Goal: Information Seeking & Learning: Learn about a topic

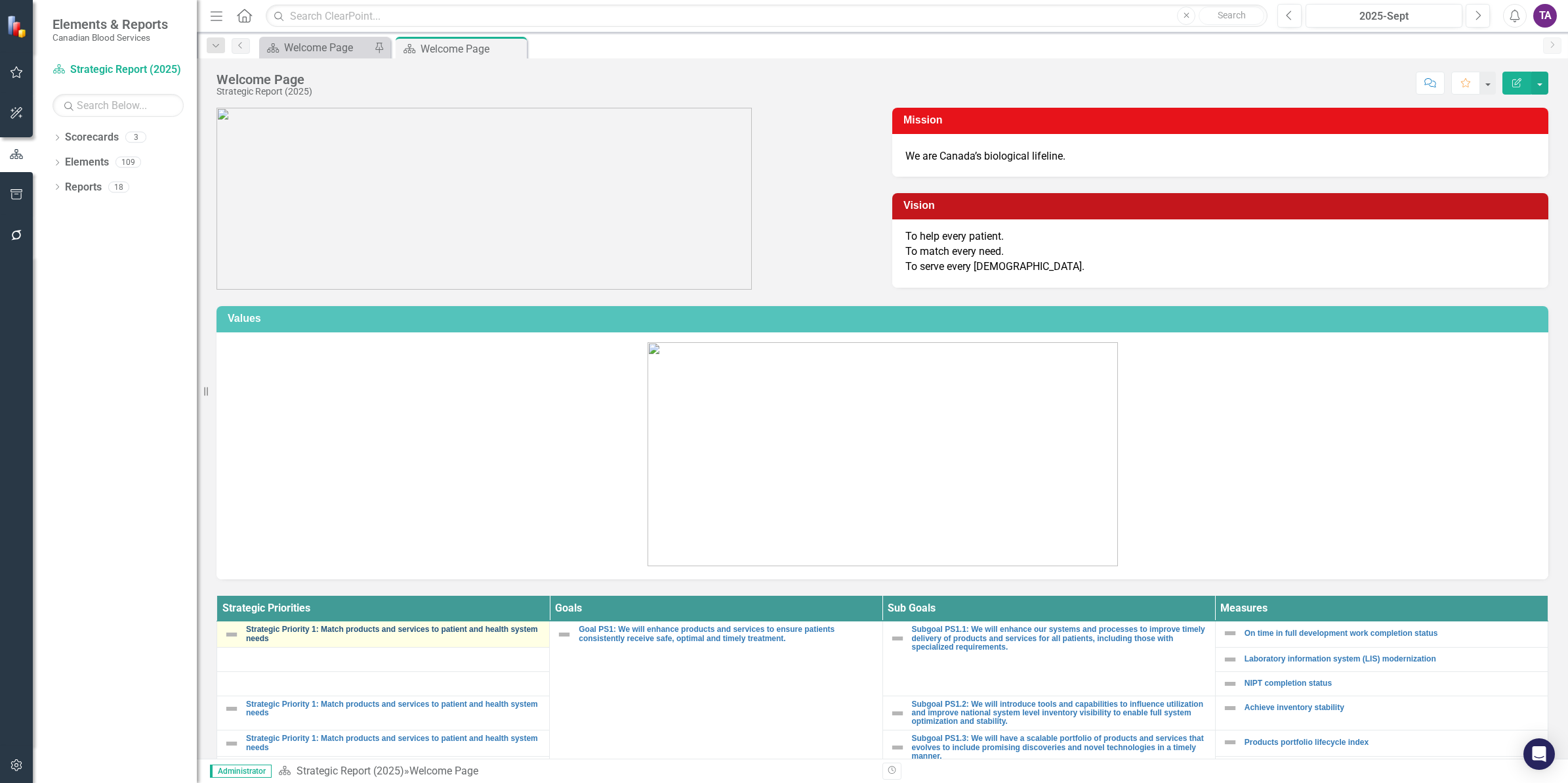
click at [318, 629] on link "Strategic Priority 1: Match products and services to patient and health system …" at bounding box center [393, 633] width 296 height 17
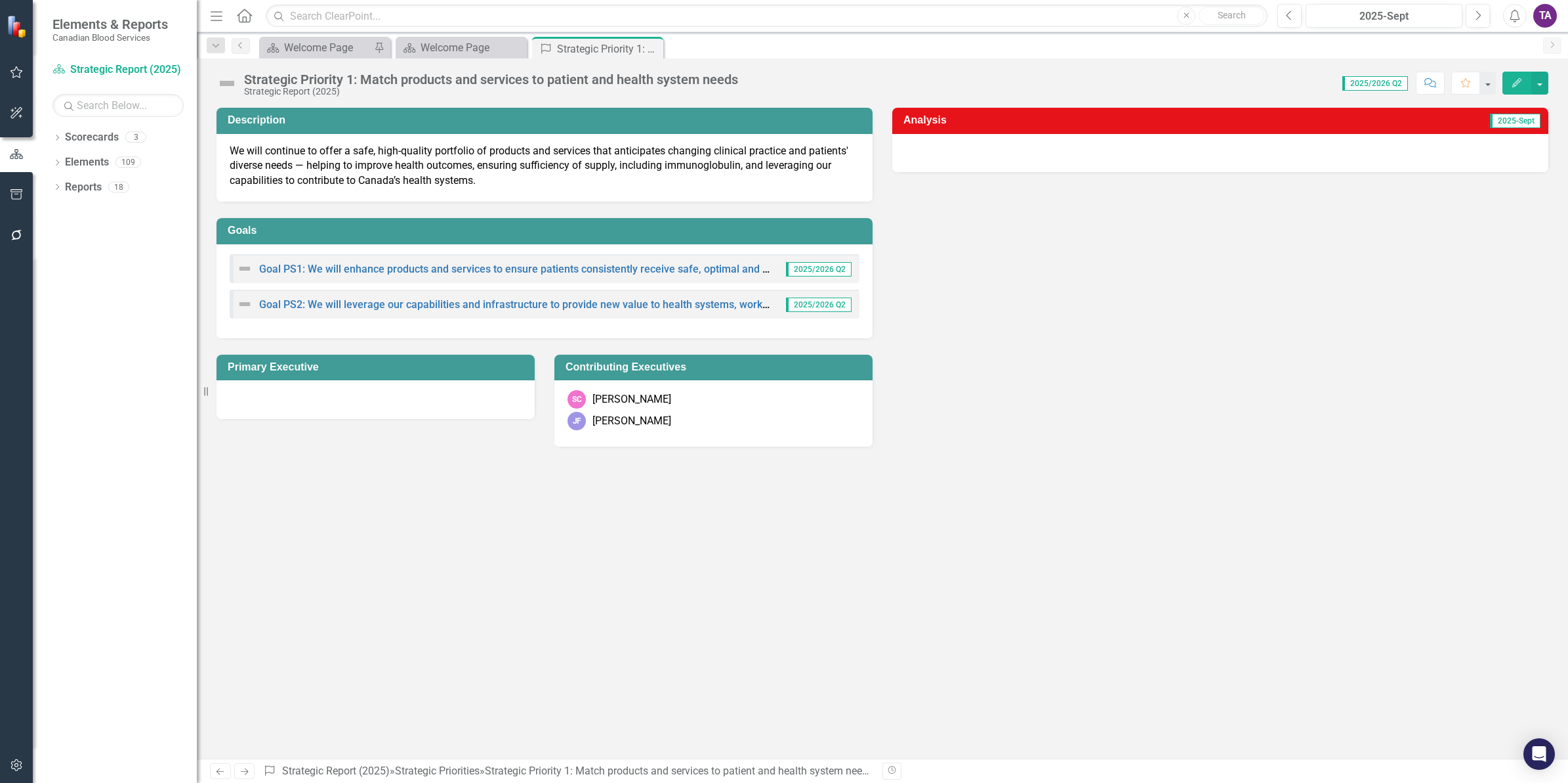
click at [246, 14] on icon "Home" at bounding box center [245, 16] width 17 height 14
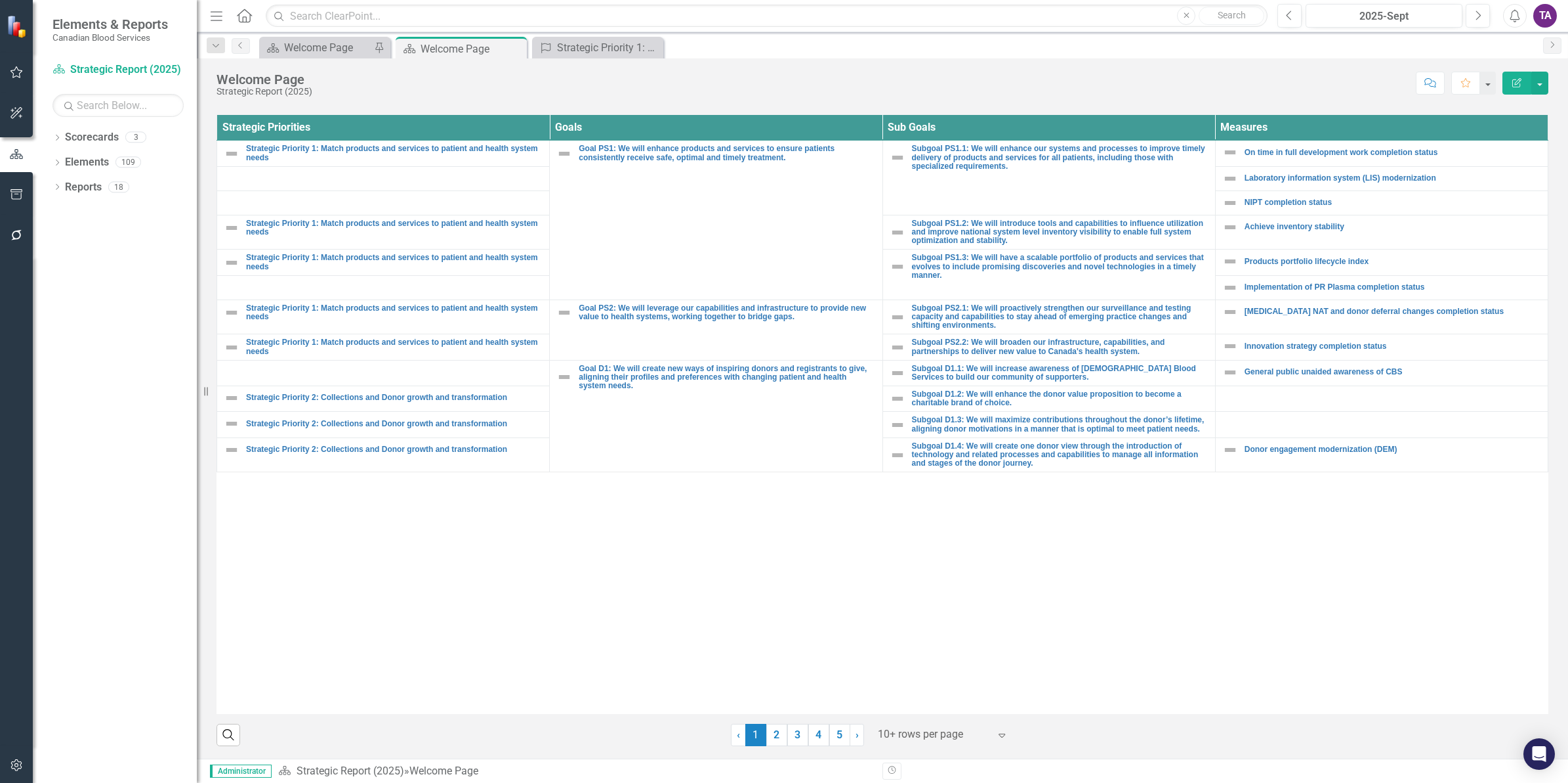
scroll to position [481, 0]
click at [391, 397] on link "Strategic Priority 2: Collections and Donor growth and transformation" at bounding box center [393, 396] width 296 height 9
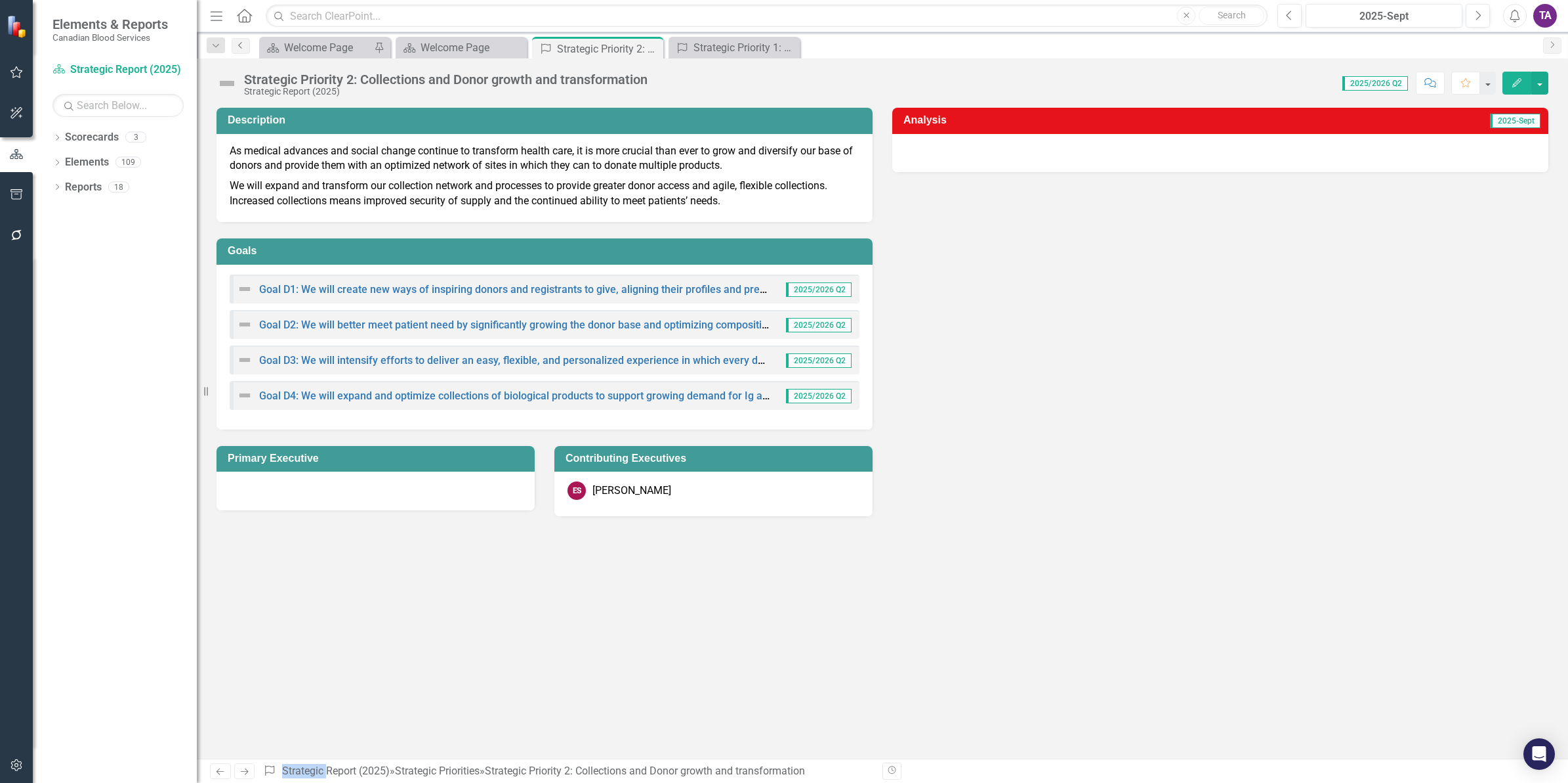
click at [238, 44] on icon "Previous" at bounding box center [241, 46] width 11 height 8
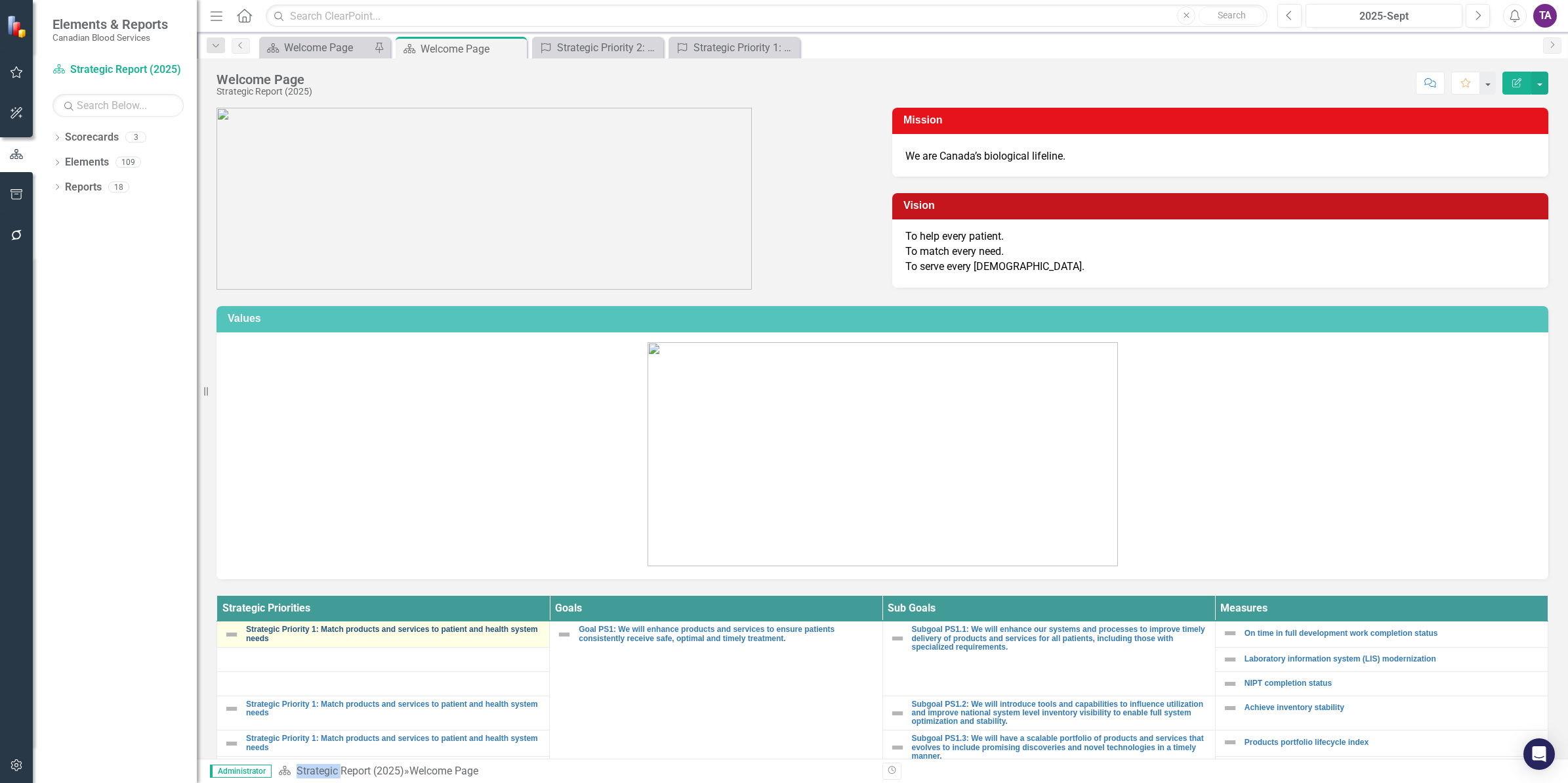
click at [277, 630] on link "Strategic Priority 1: Match products and services to patient and health system …" at bounding box center [393, 633] width 296 height 17
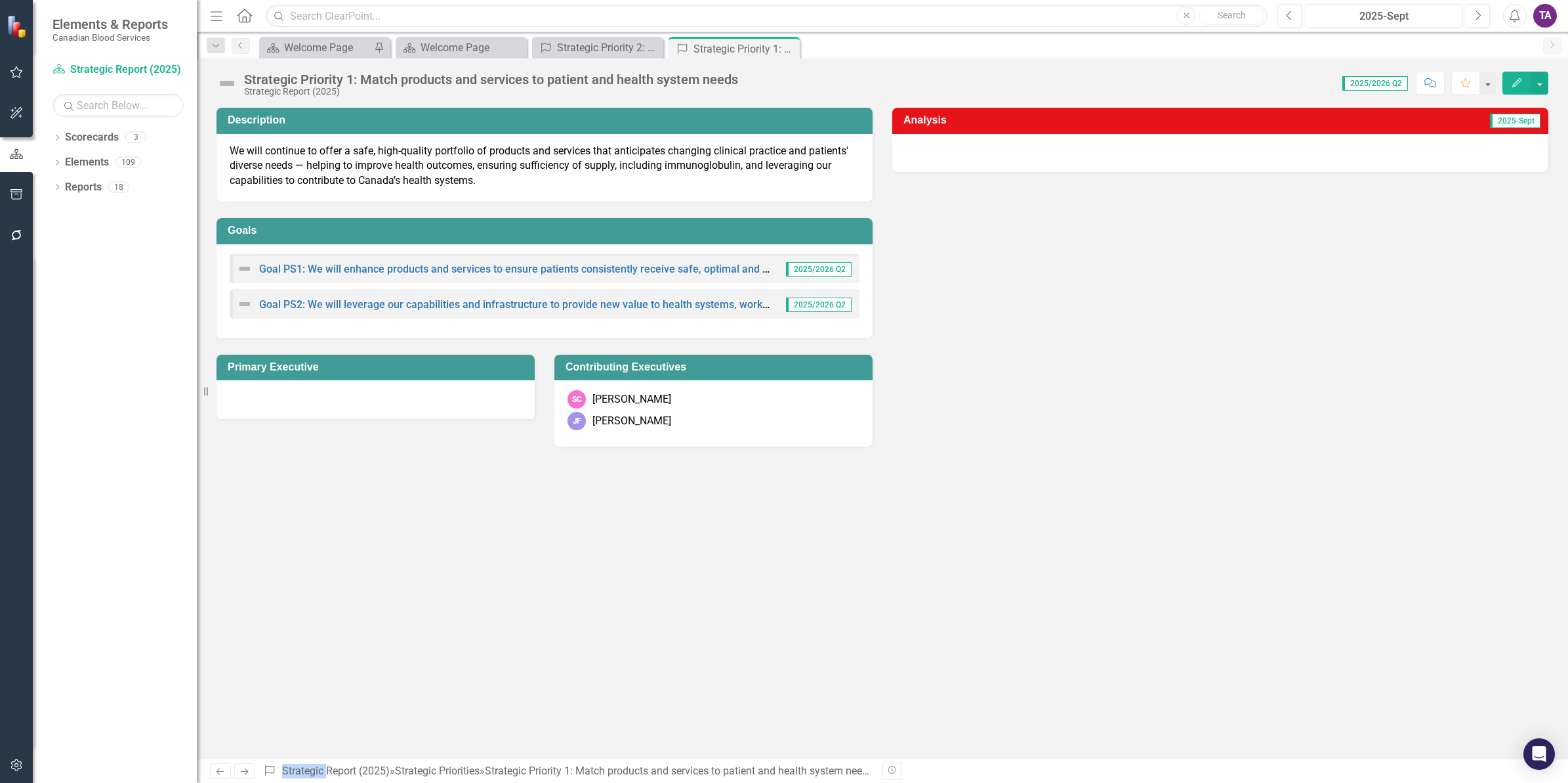
click at [253, 15] on div "Menu Home Search Close Search" at bounding box center [735, 16] width 1057 height 25
click at [247, 21] on icon at bounding box center [245, 16] width 16 height 14
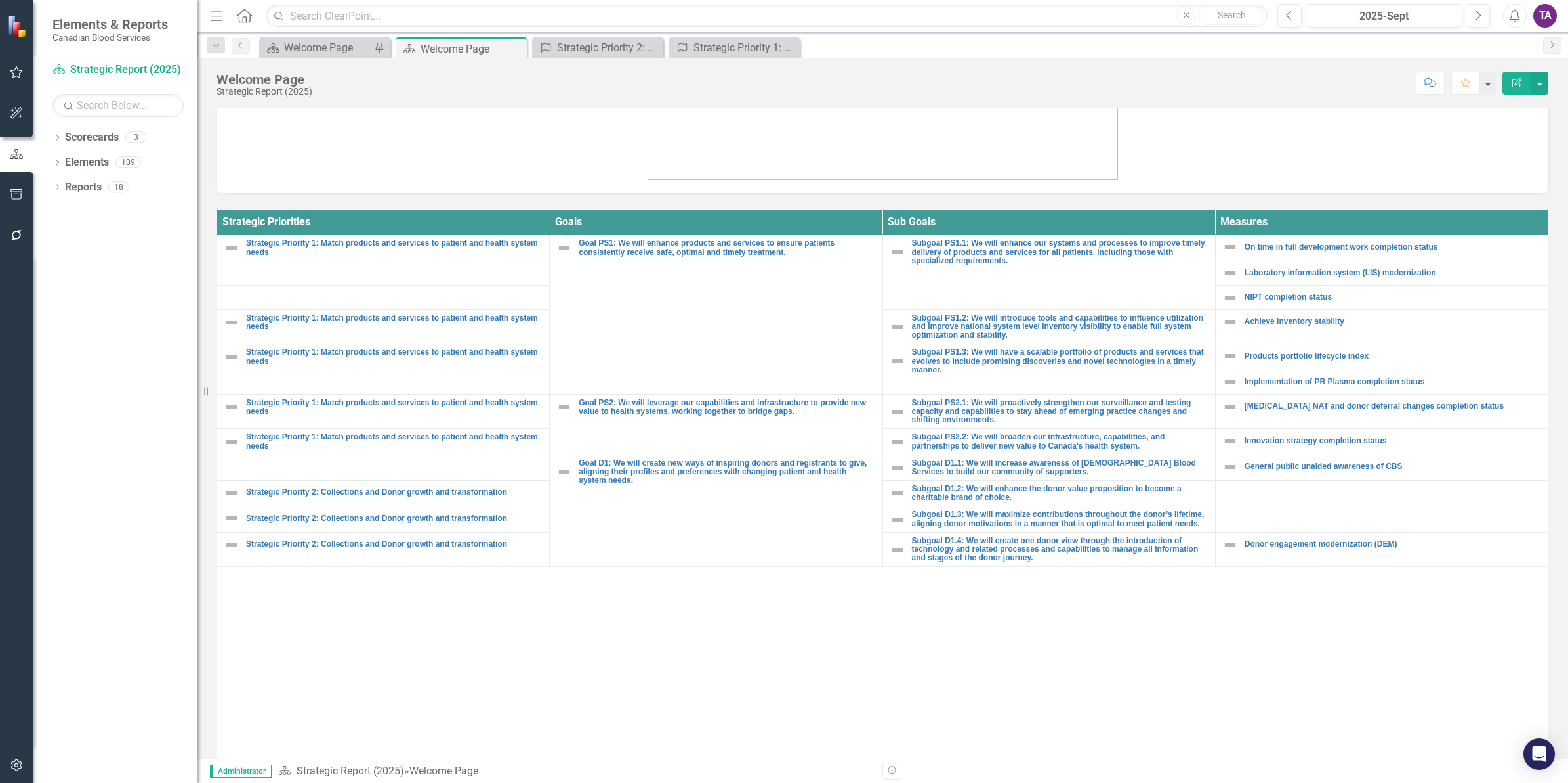
scroll to position [481, 0]
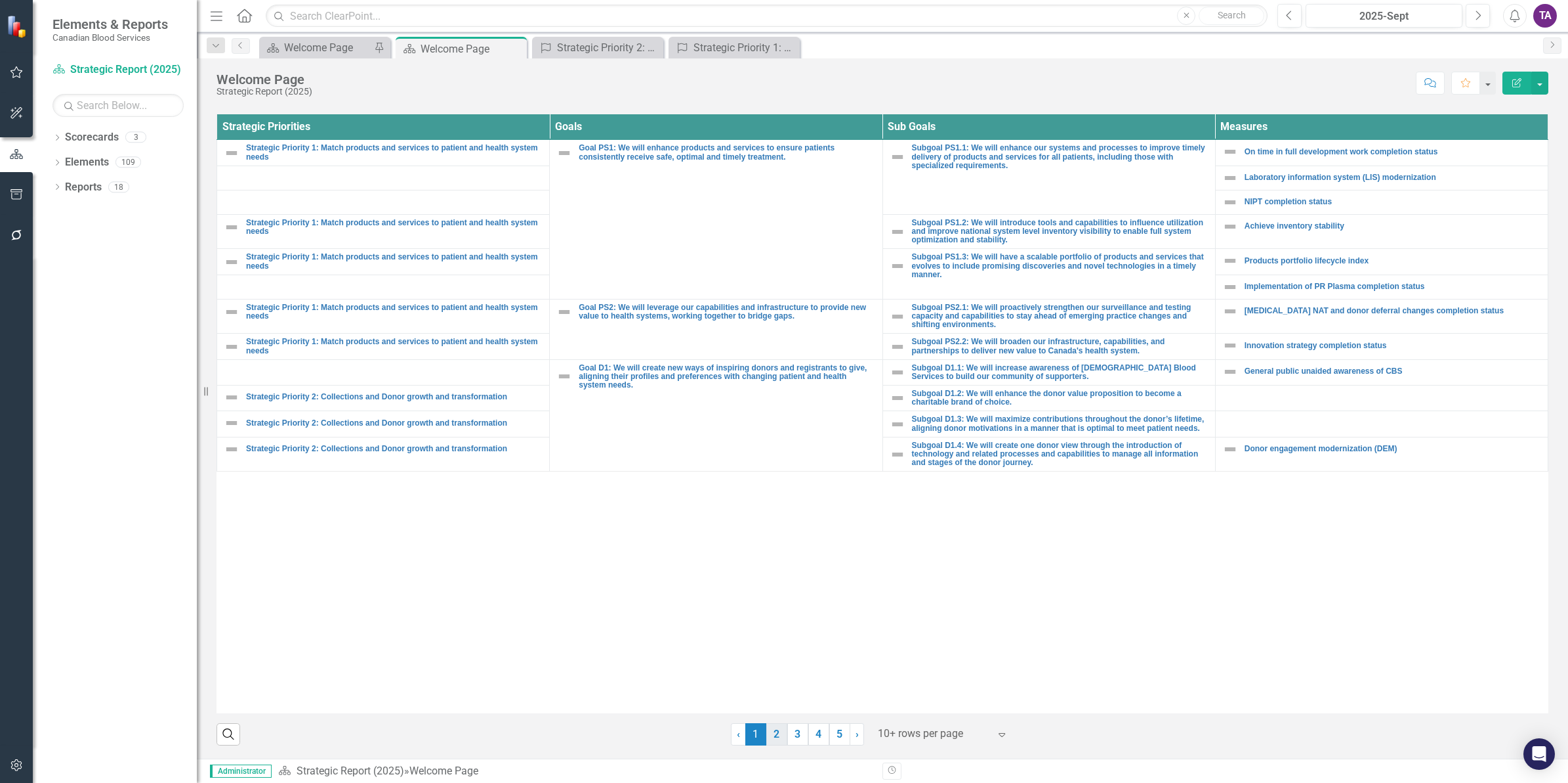
click at [766, 736] on link "2" at bounding box center [777, 733] width 21 height 22
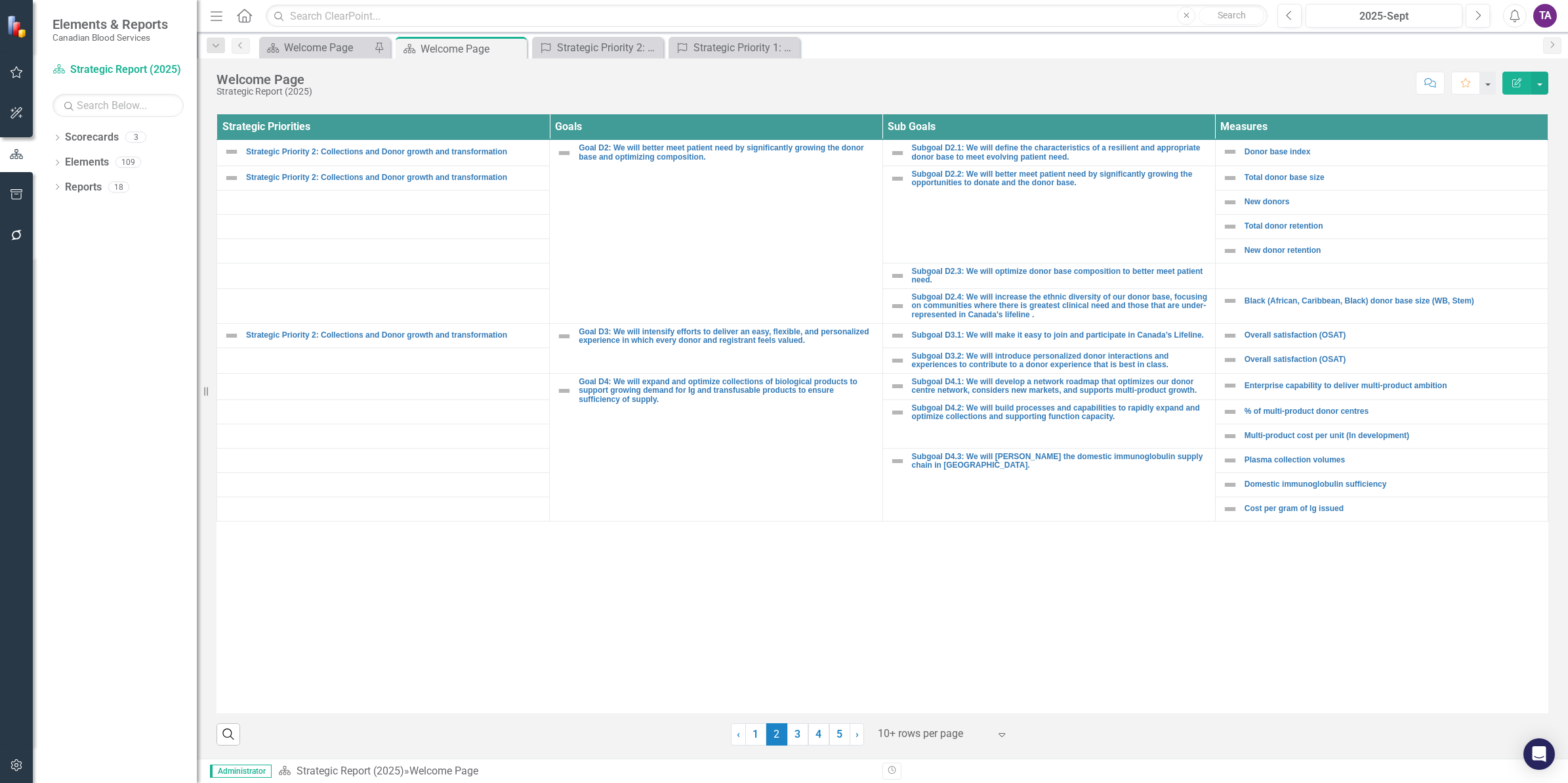
click at [918, 735] on div at bounding box center [933, 733] width 112 height 17
click at [912, 713] on div "Display All Rows" at bounding box center [941, 711] width 123 height 16
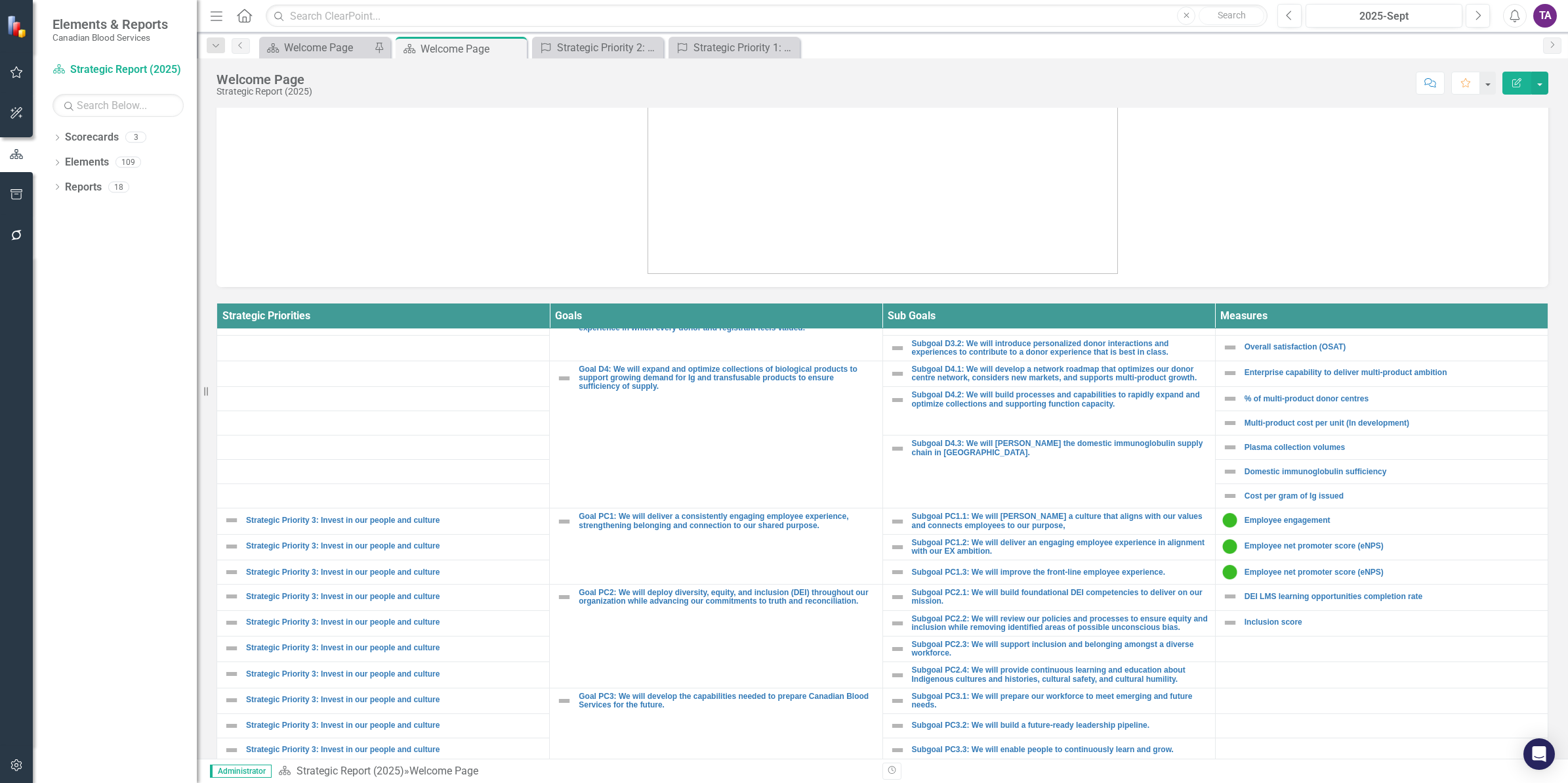
scroll to position [574, 0]
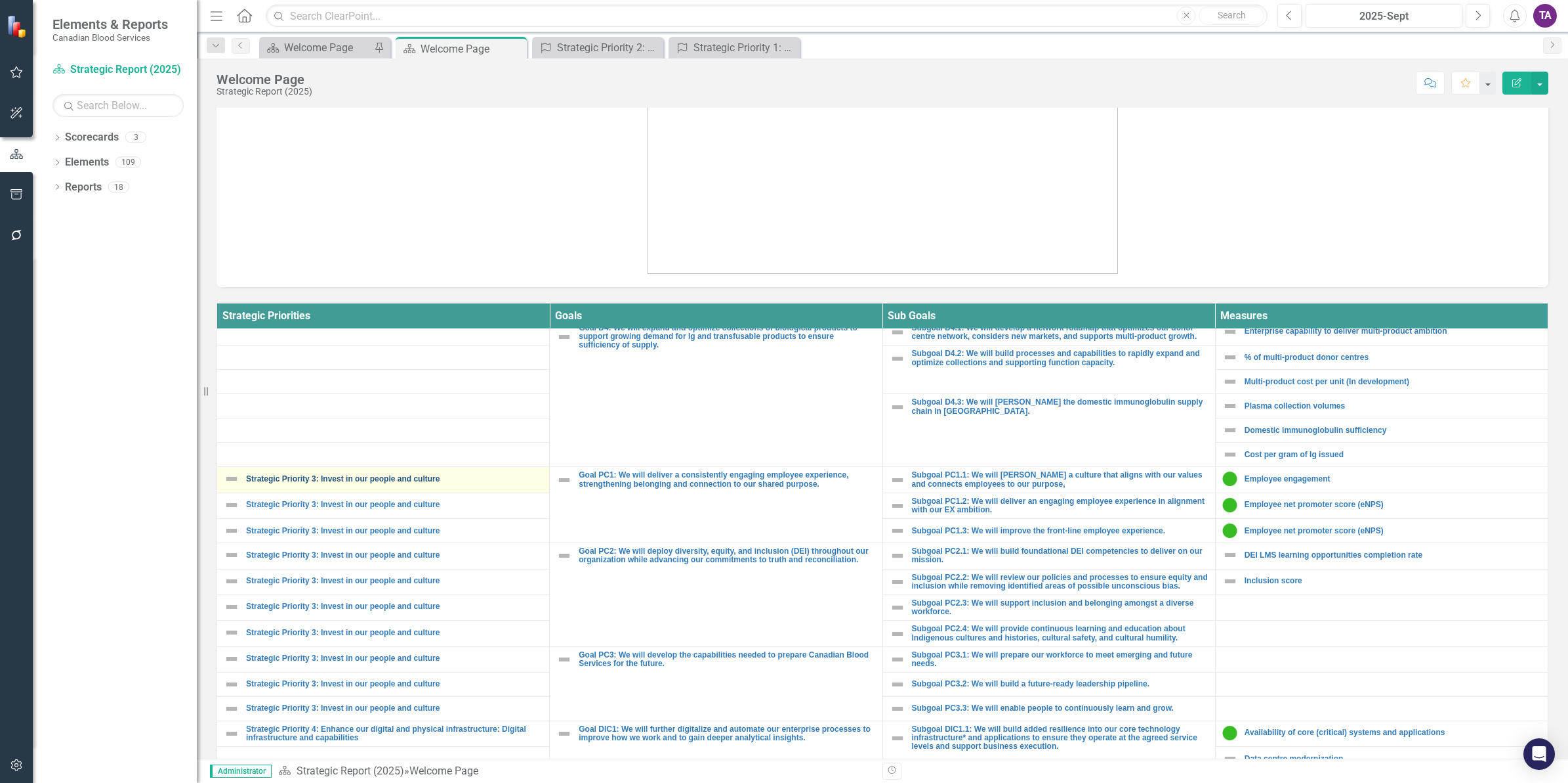
click at [353, 483] on link "Strategic Priority 3: Invest in our people and culture" at bounding box center [393, 479] width 296 height 9
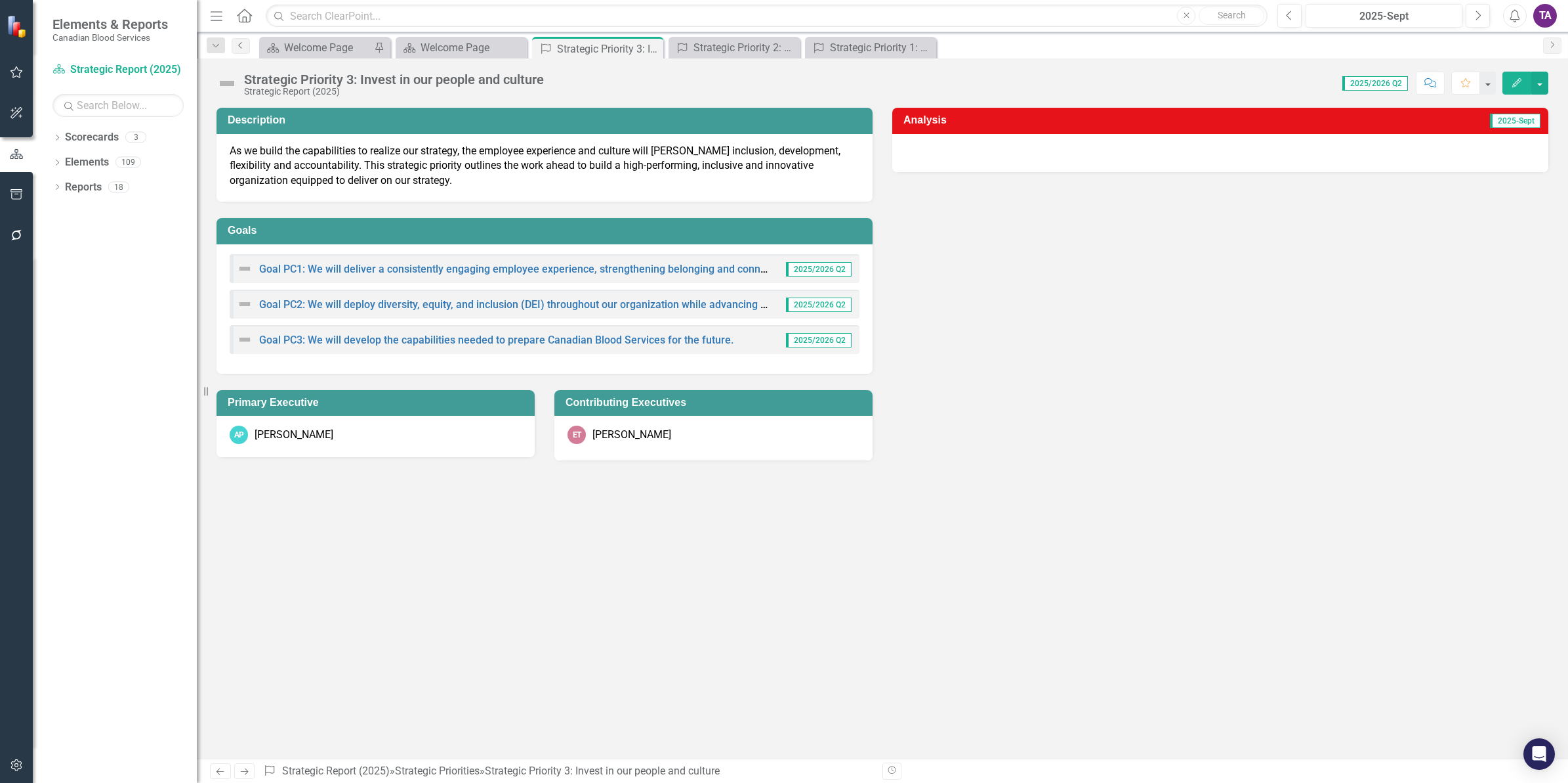
click at [238, 47] on icon "Previous" at bounding box center [241, 46] width 11 height 8
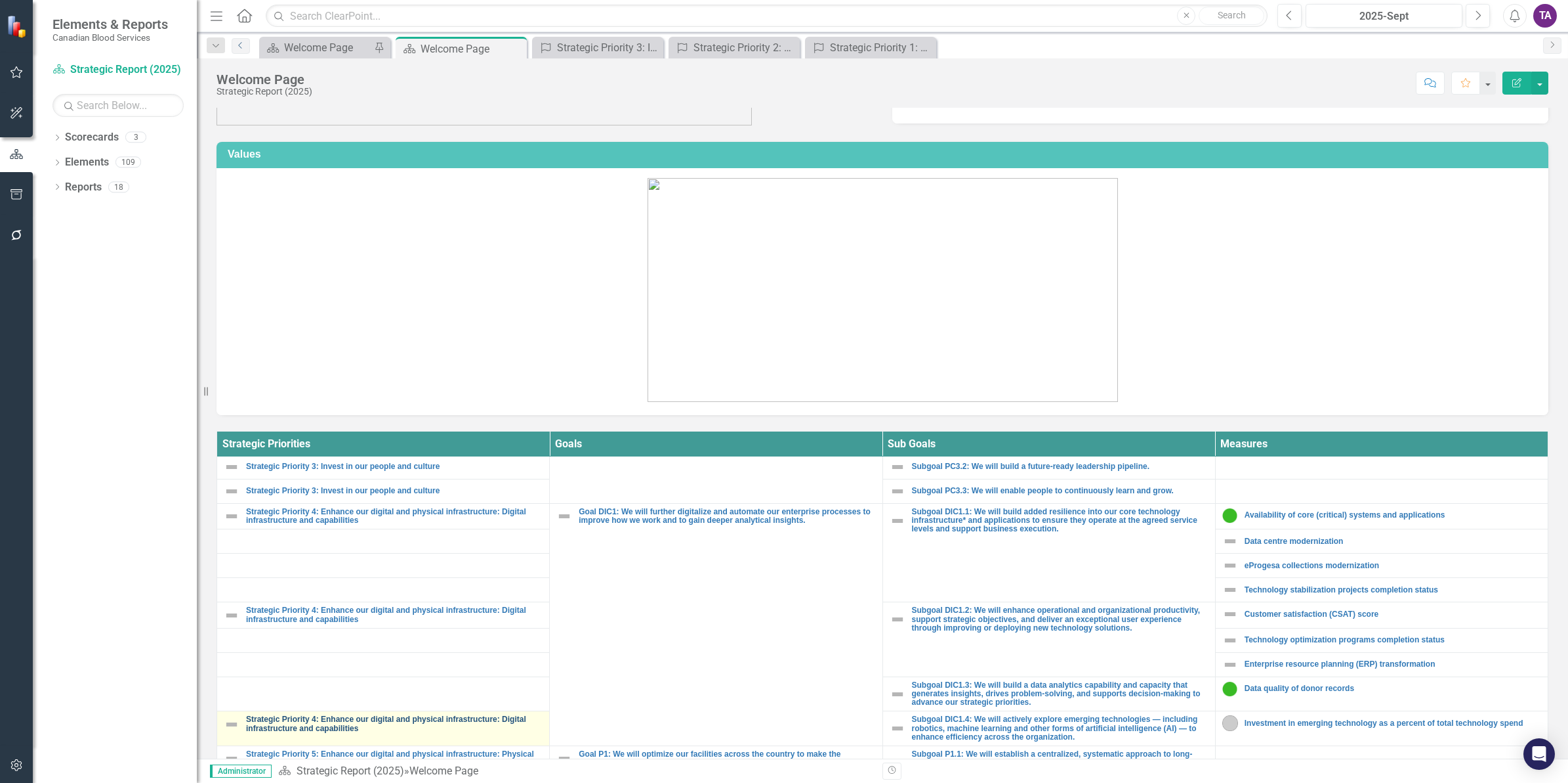
scroll to position [904, 0]
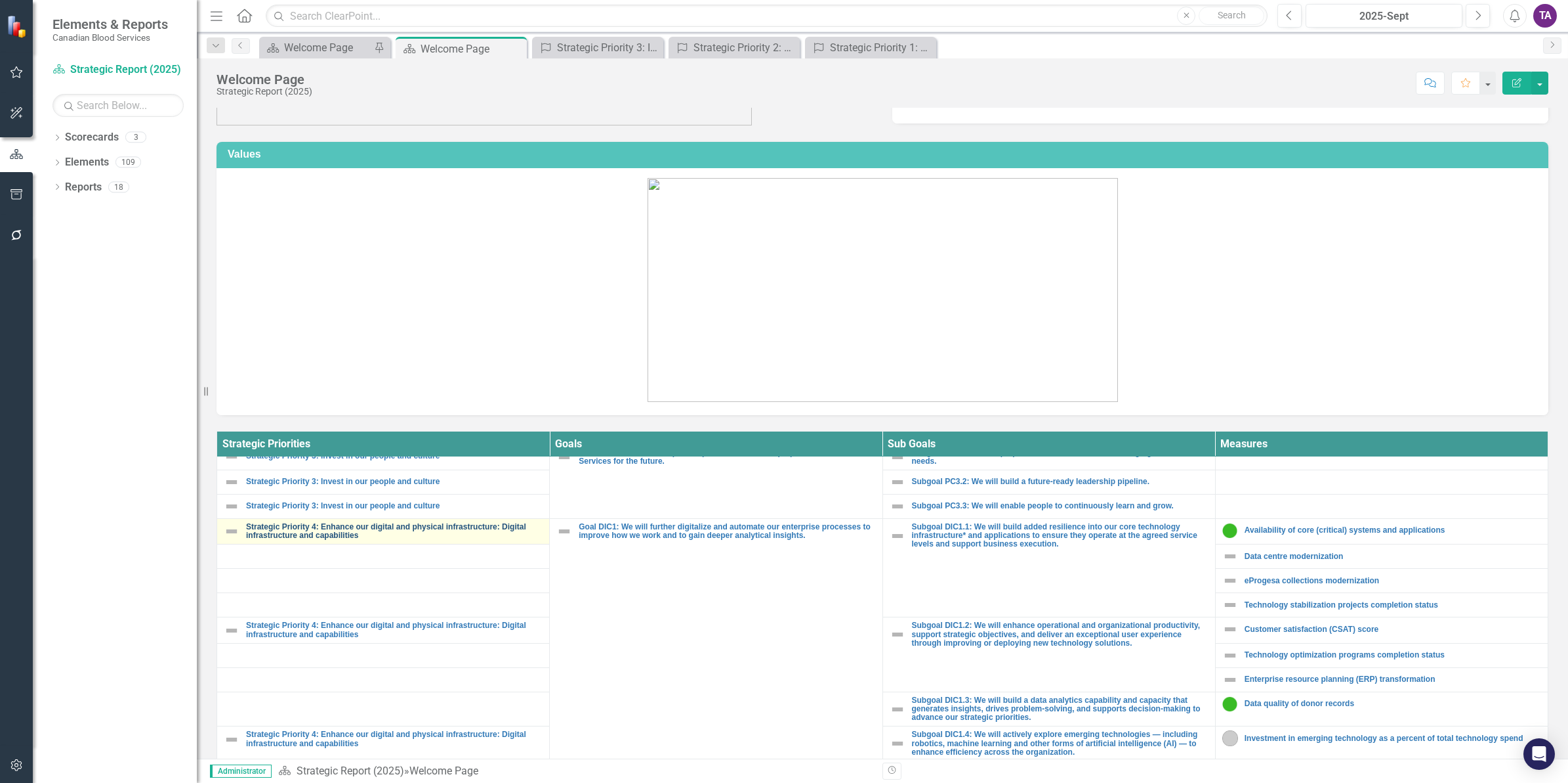
click at [309, 537] on td "Strategic Priority 4: Enhance our digital and physical infrastructure: Digital …" at bounding box center [384, 531] width 333 height 25
click at [310, 540] on link "Strategic Priority 4: Enhance our digital and physical infrastructure: Digital …" at bounding box center [393, 531] width 296 height 17
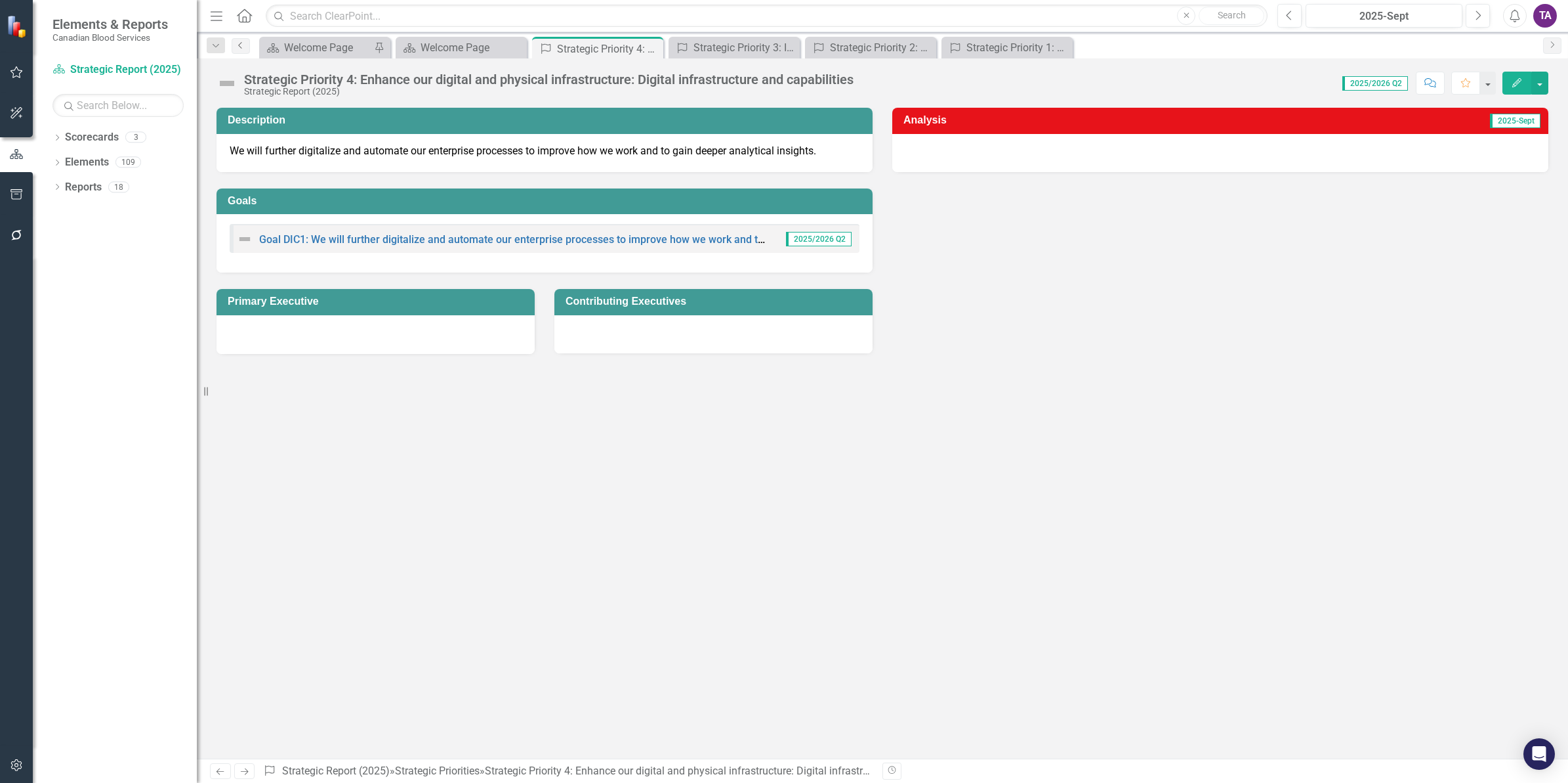
click at [242, 47] on icon "Previous" at bounding box center [241, 46] width 11 height 8
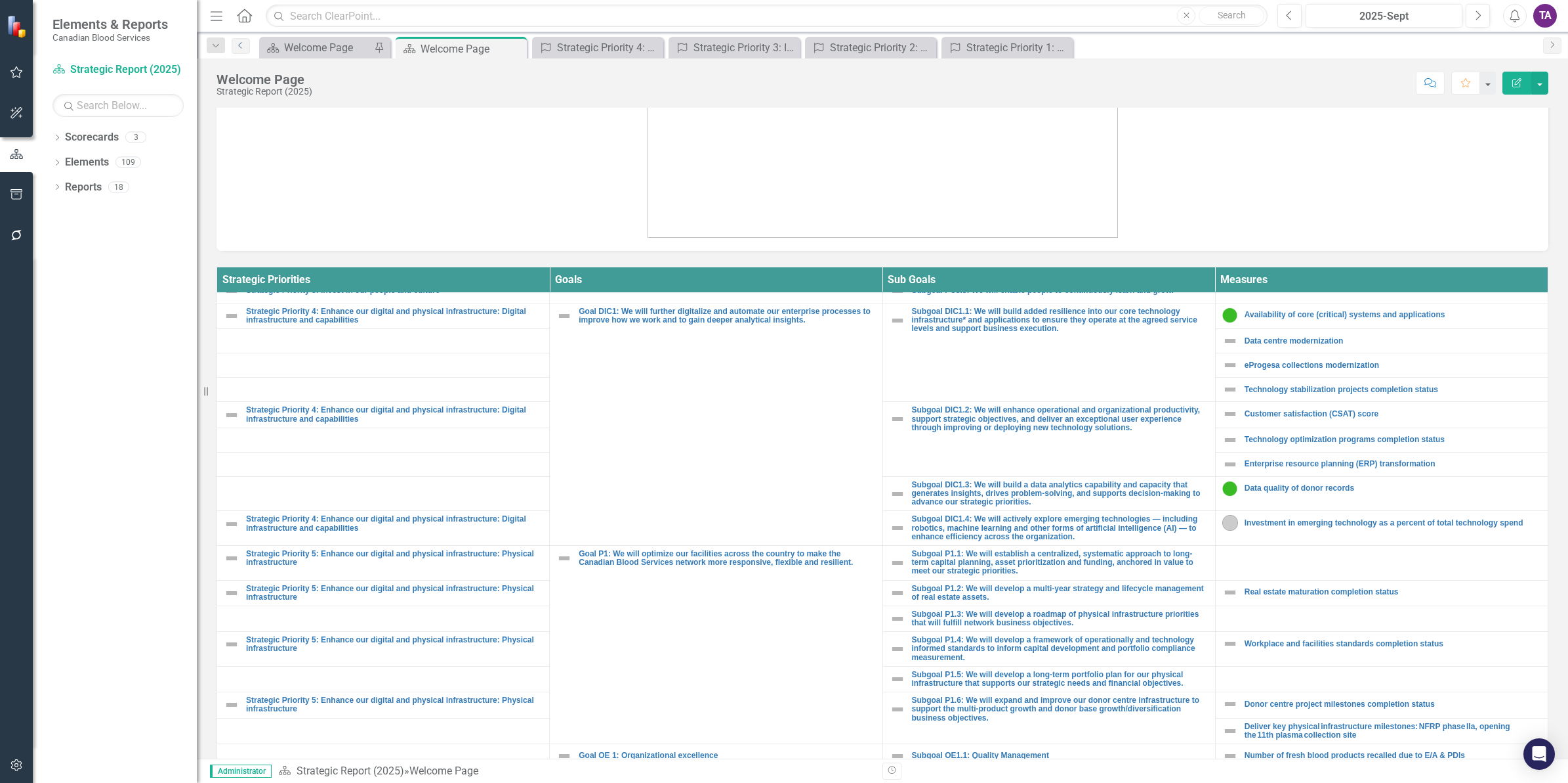
scroll to position [985, 0]
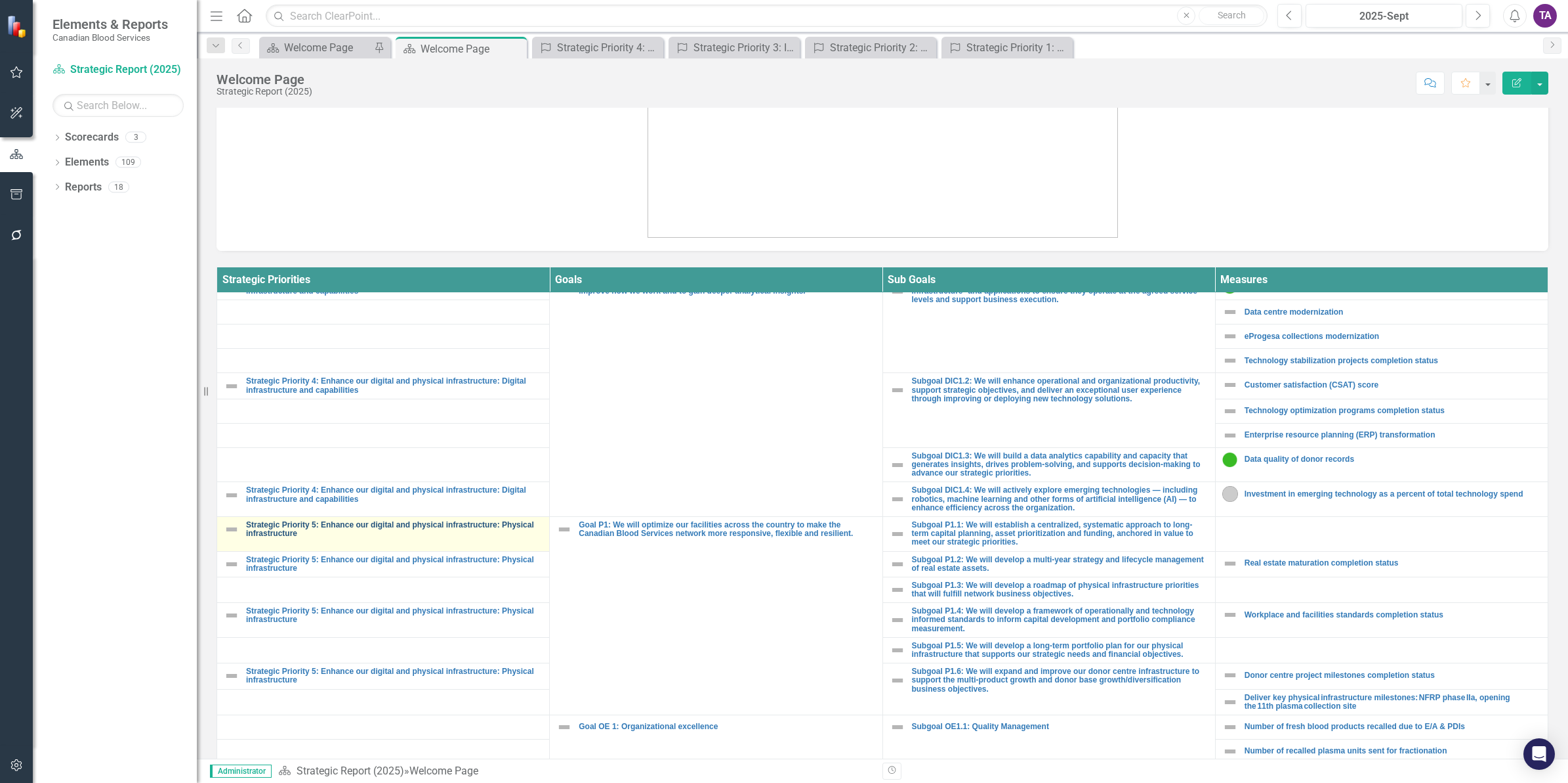
click at [385, 537] on link "Strategic Priority 5: Enhance our digital and physical infrastructure: Physical…" at bounding box center [393, 529] width 296 height 17
